Goal: Task Accomplishment & Management: Manage account settings

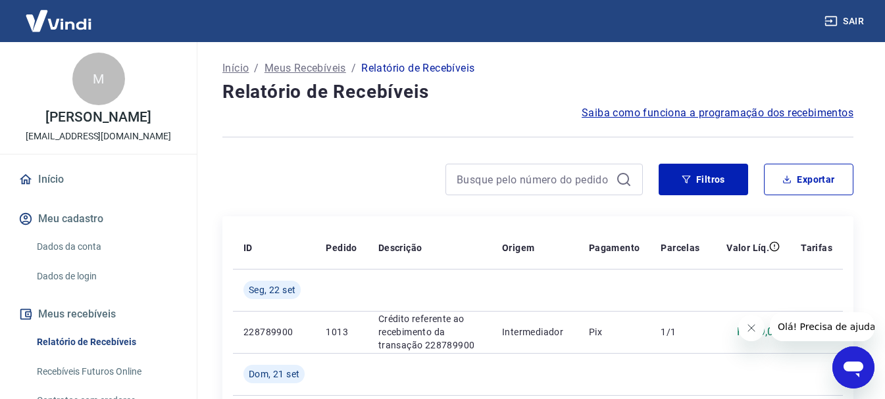
click at [860, 18] on button "Sair" at bounding box center [844, 21] width 47 height 24
